Goal: Transaction & Acquisition: Download file/media

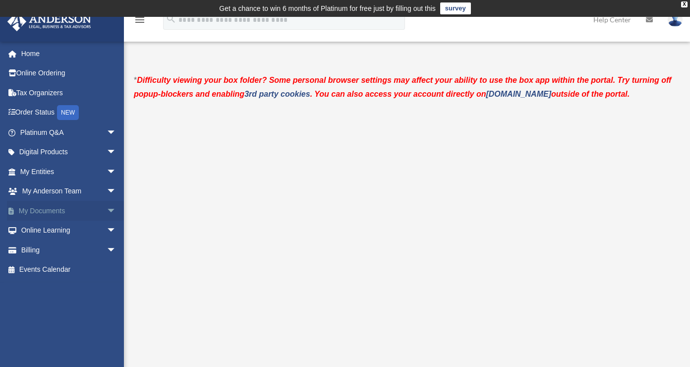
click at [107, 213] on span "arrow_drop_down" at bounding box center [117, 211] width 20 height 20
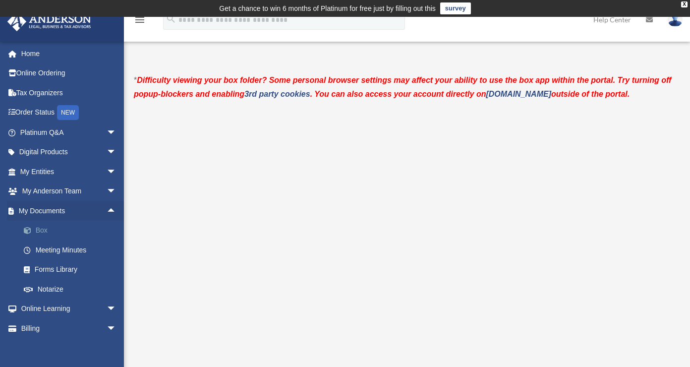
click at [85, 233] on link "Box" at bounding box center [72, 230] width 117 height 20
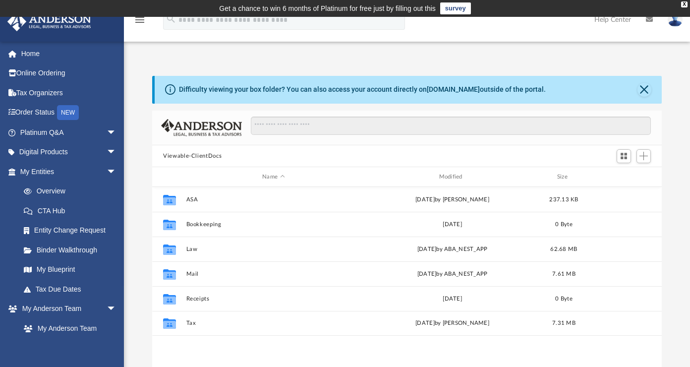
scroll to position [217, 501]
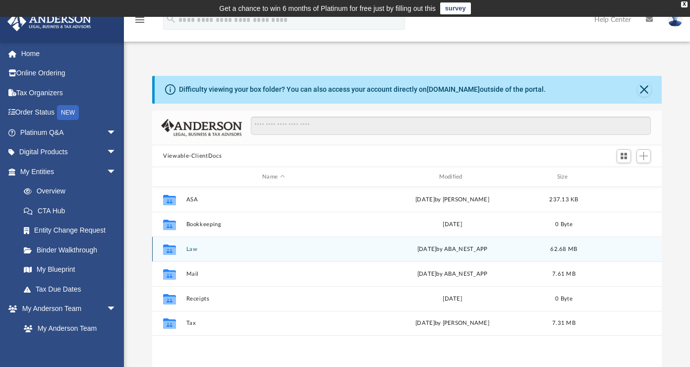
click at [173, 253] on icon "grid" at bounding box center [169, 251] width 13 height 8
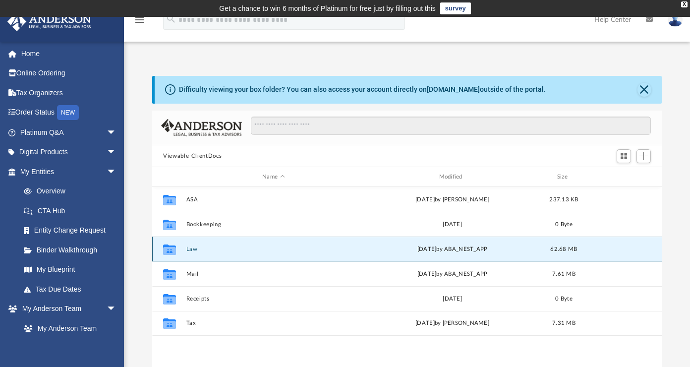
click at [188, 248] on button "Law" at bounding box center [273, 249] width 174 height 6
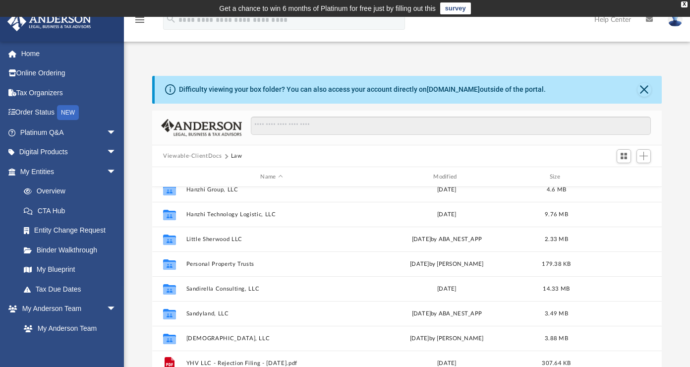
scroll to position [163, 0]
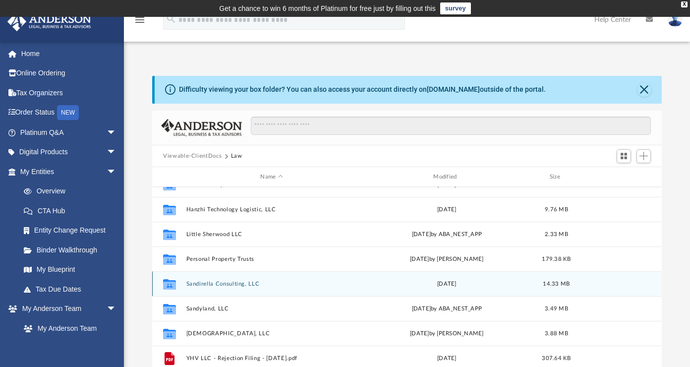
click at [193, 283] on button "Sandirella Consulting, LLC" at bounding box center [271, 283] width 171 height 6
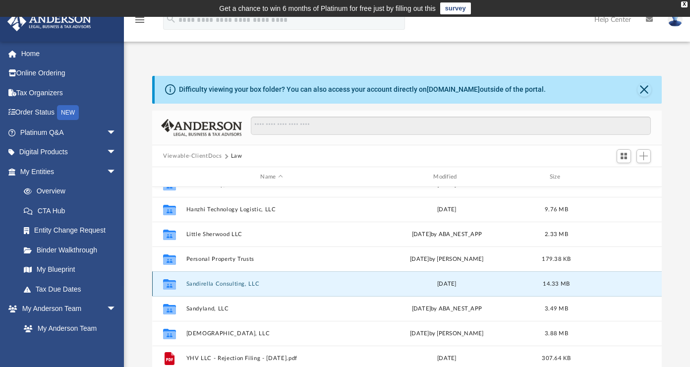
click at [193, 283] on button "Sandirella Consulting, LLC" at bounding box center [271, 283] width 171 height 6
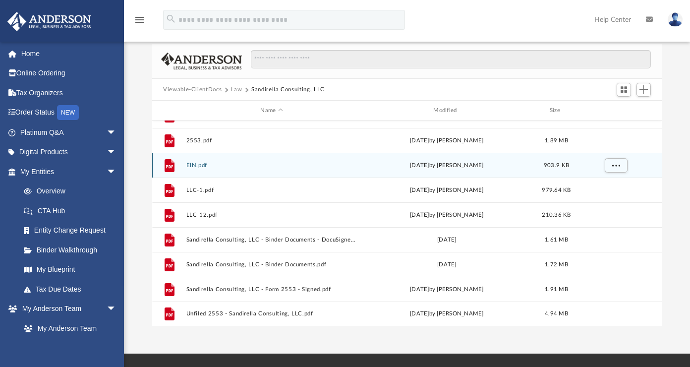
scroll to position [68, 0]
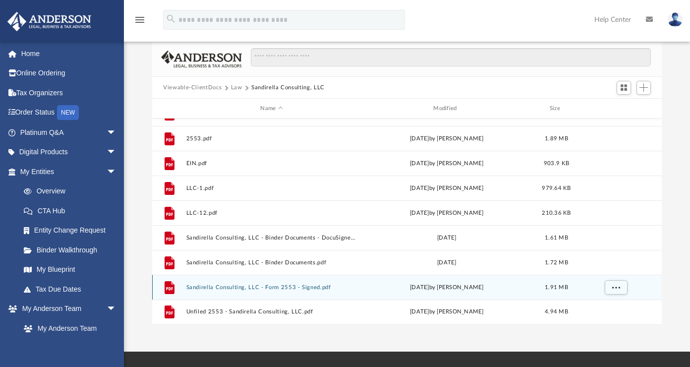
click at [215, 294] on div "File Sandirella Consulting, LLC - Form 2553 - Signed.pdf [DATE] by [PERSON_NAME…" at bounding box center [406, 286] width 509 height 25
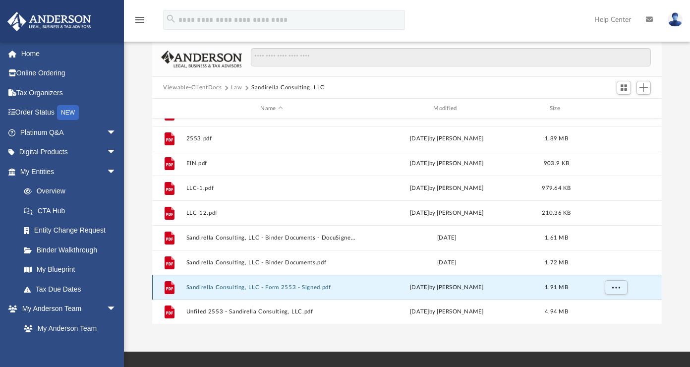
click at [231, 286] on button "Sandirella Consulting, LLC - Form 2553 - Signed.pdf" at bounding box center [271, 287] width 171 height 6
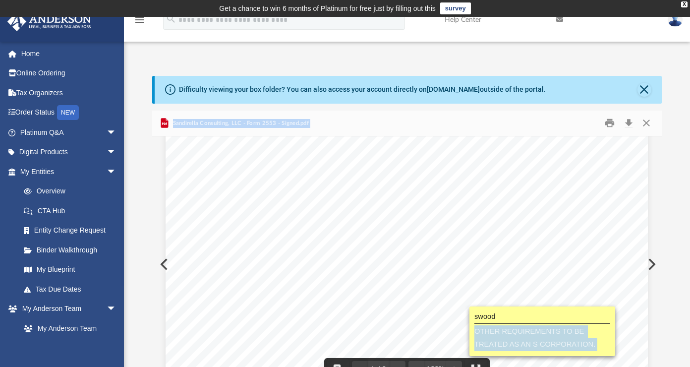
scroll to position [272, 0]
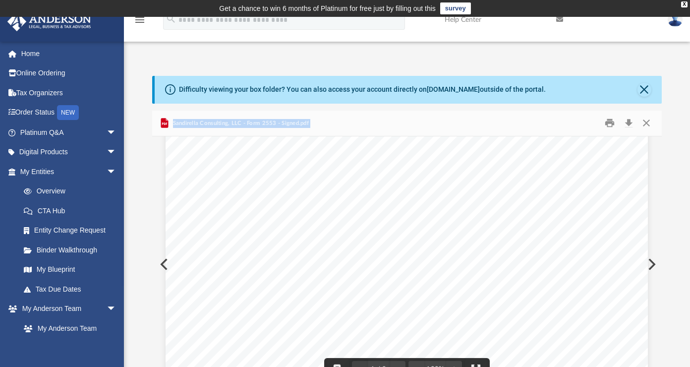
click at [160, 262] on button "Preview" at bounding box center [163, 264] width 22 height 28
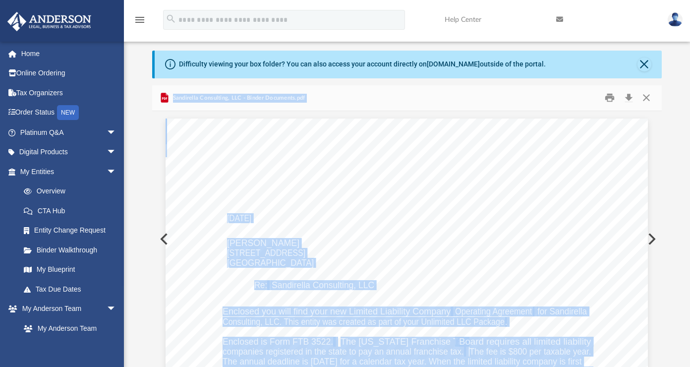
scroll to position [0, 0]
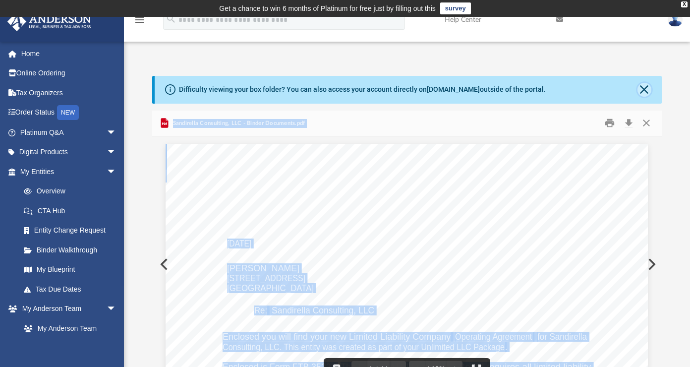
click at [641, 87] on button "Close" at bounding box center [644, 90] width 14 height 14
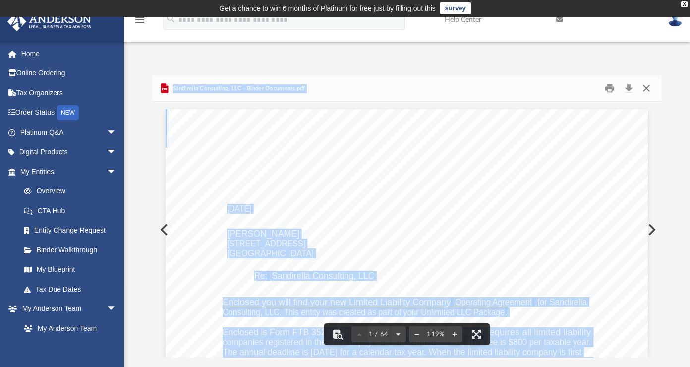
click at [647, 87] on button "Close" at bounding box center [646, 88] width 18 height 15
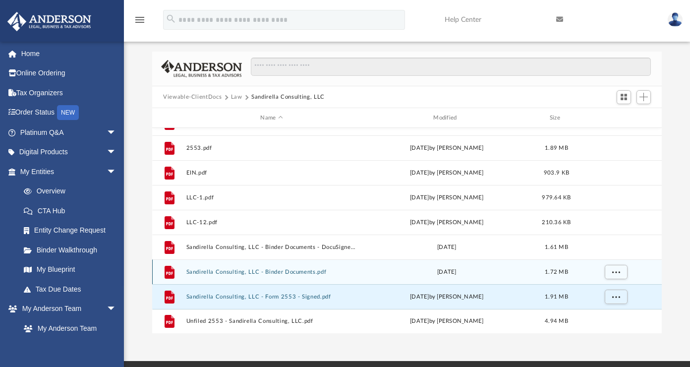
scroll to position [34, 0]
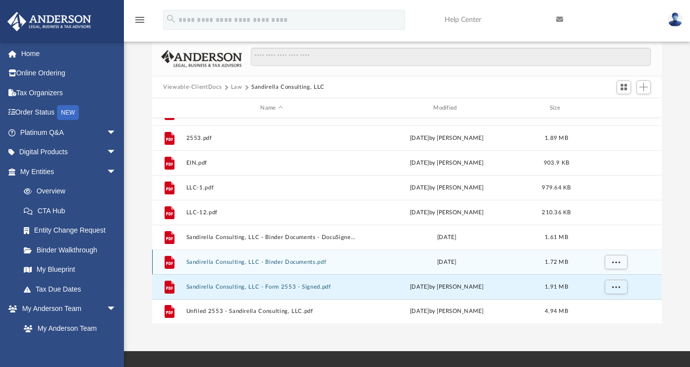
click at [304, 263] on button "Sandirella Consulting, LLC - Binder Documents.pdf" at bounding box center [271, 262] width 171 height 6
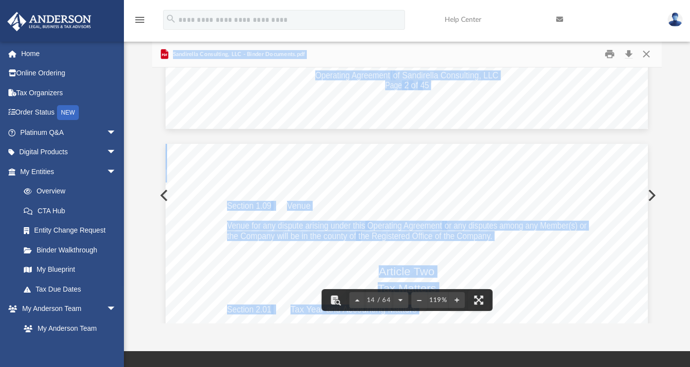
scroll to position [8215, 0]
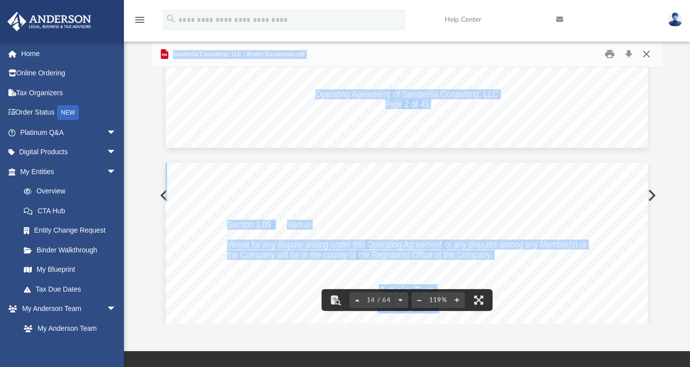
click at [648, 52] on button "Close" at bounding box center [646, 54] width 18 height 15
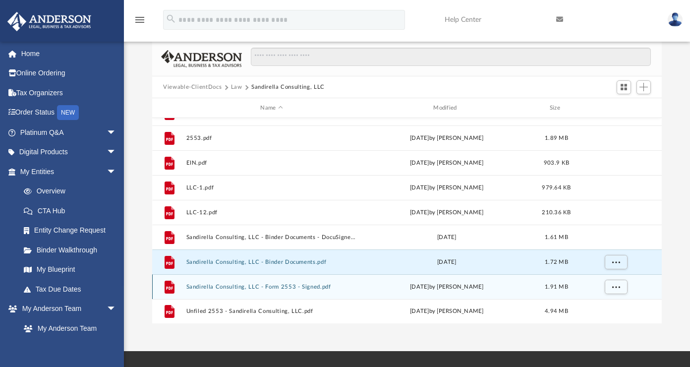
click at [271, 287] on button "Sandirella Consulting, LLC - Form 2553 - Signed.pdf" at bounding box center [271, 286] width 171 height 6
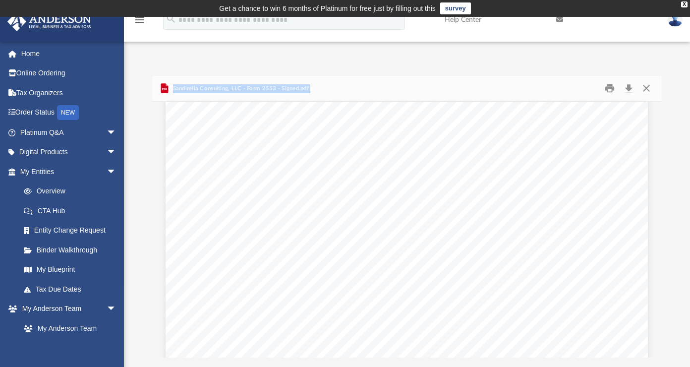
scroll to position [0, 0]
